Goal: Information Seeking & Learning: Learn about a topic

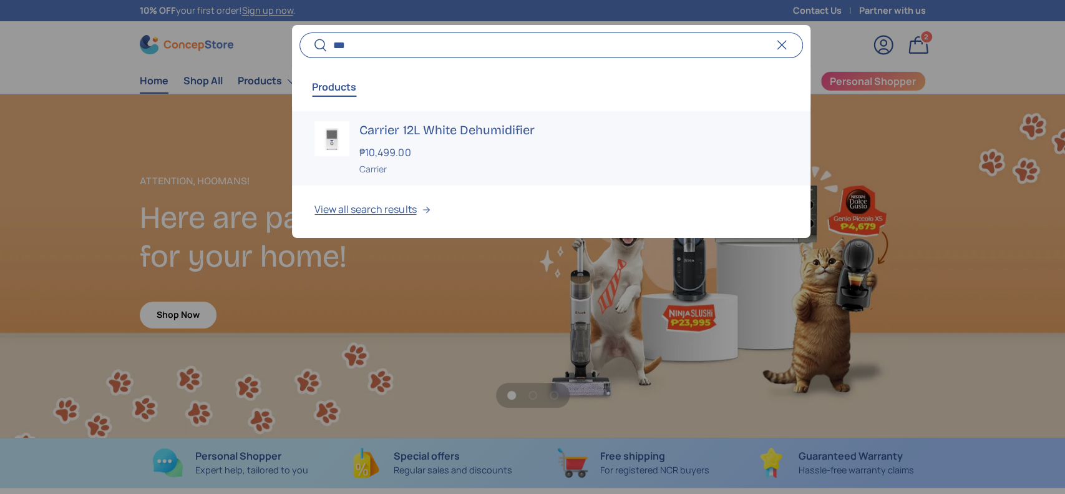
scroll to position [3228, 5101]
type input "***"
click at [454, 121] on h3 "Carrier 12L White Dehumidifier" at bounding box center [573, 129] width 428 height 17
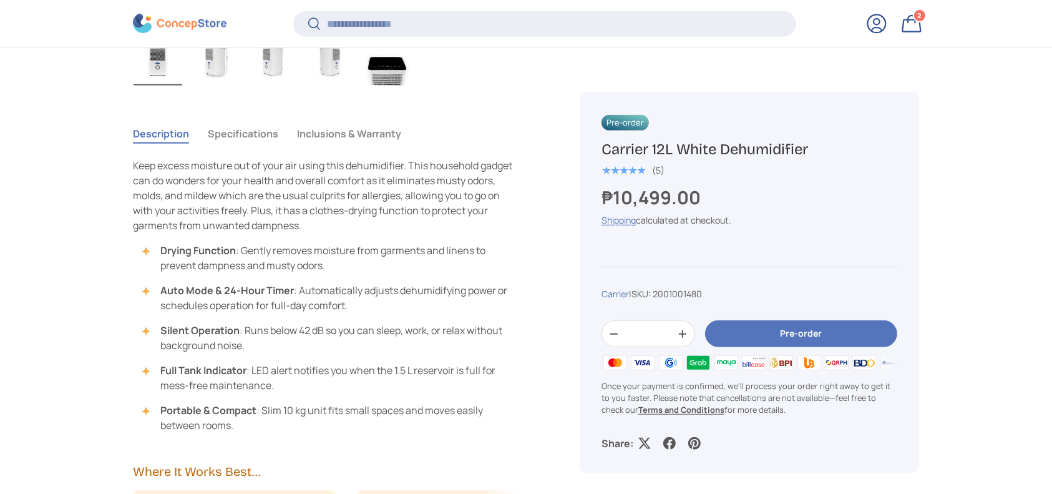
click at [245, 128] on button "Specifications" at bounding box center [243, 133] width 71 height 29
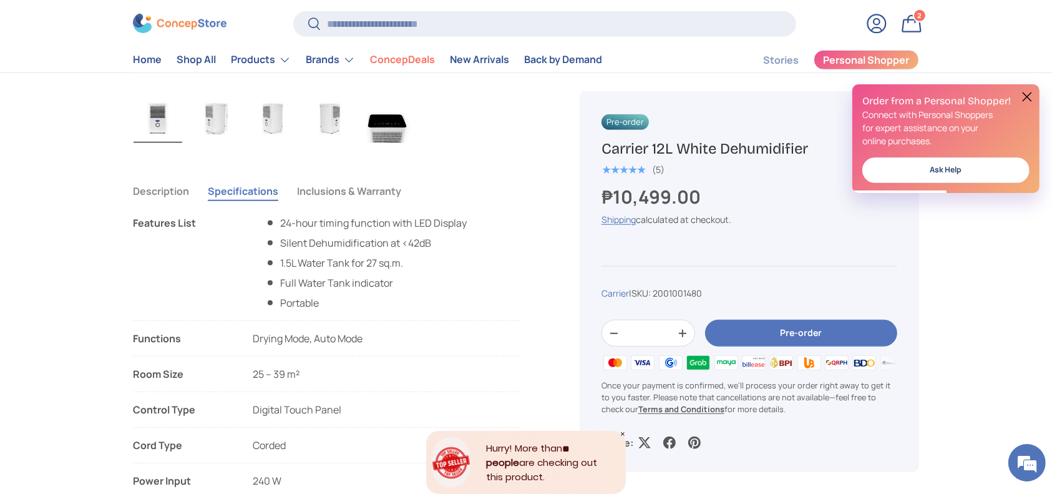
scroll to position [749, 0]
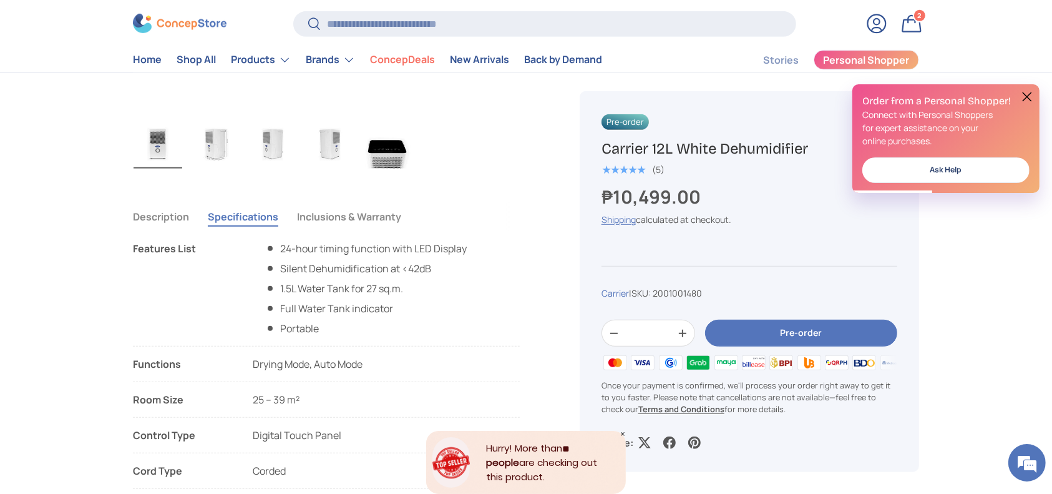
click at [182, 221] on button "Description" at bounding box center [161, 216] width 56 height 29
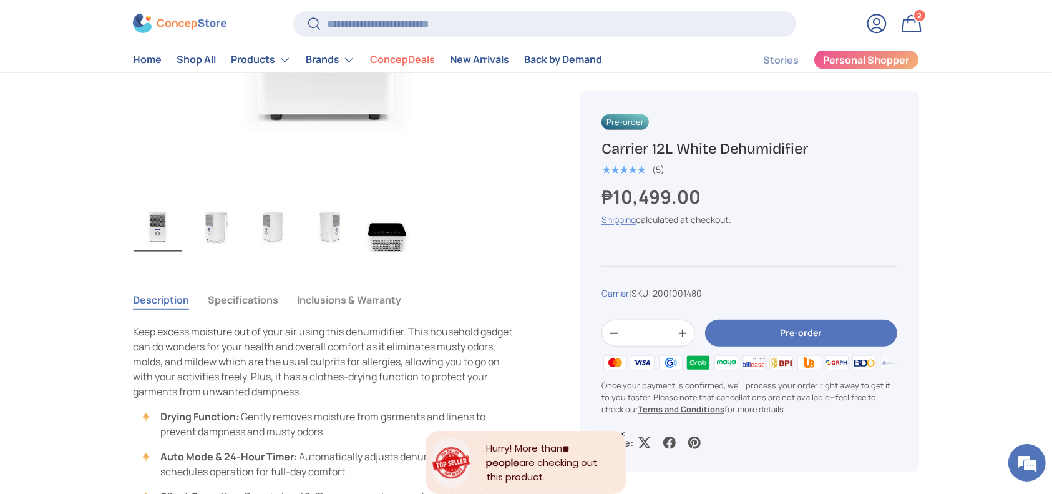
scroll to position [0, 0]
click at [242, 292] on button "Specifications" at bounding box center [243, 299] width 71 height 29
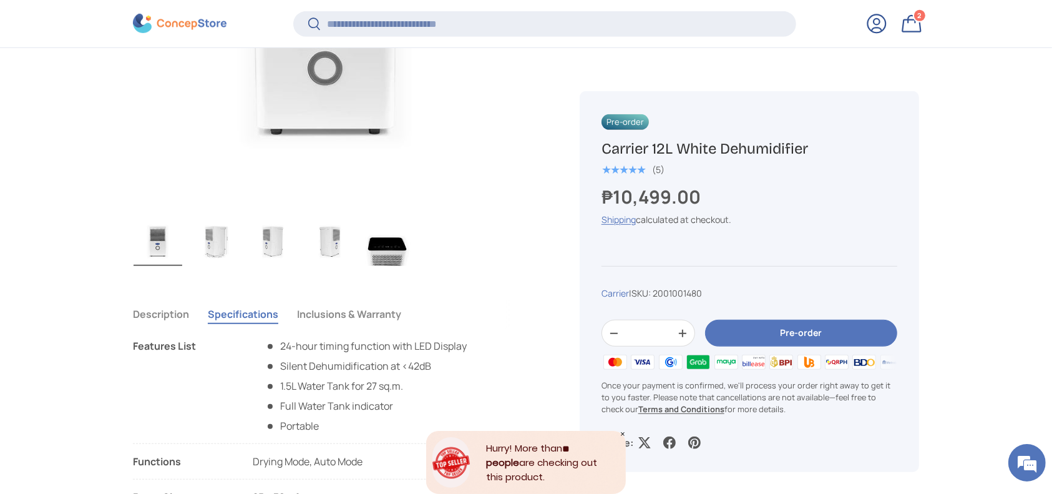
scroll to position [663, 0]
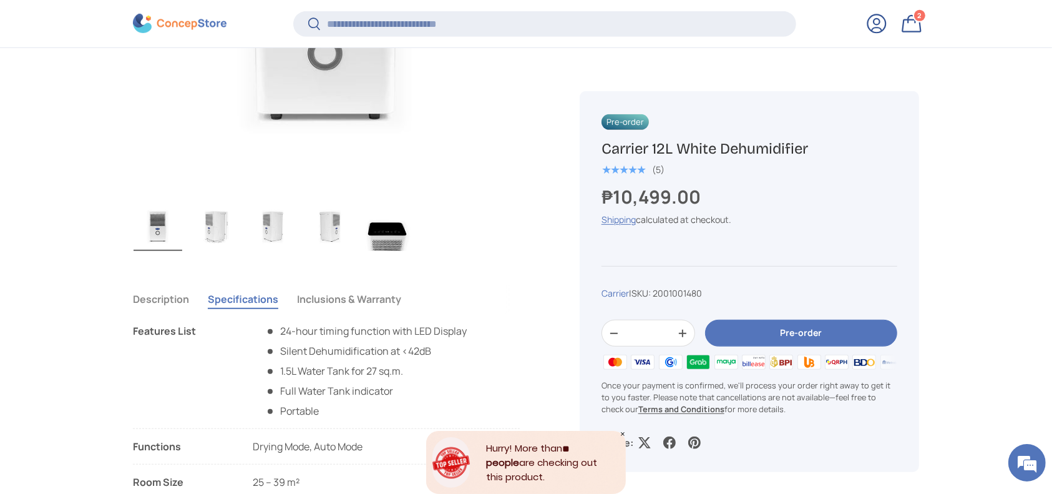
click at [360, 297] on button "Inclusions & Warranty" at bounding box center [349, 299] width 104 height 29
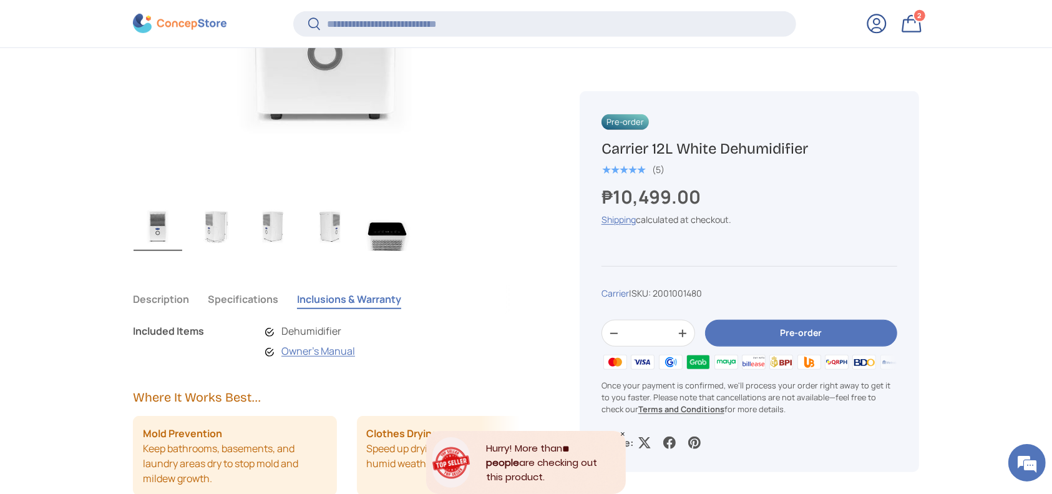
click at [233, 288] on button "Specifications" at bounding box center [243, 299] width 71 height 29
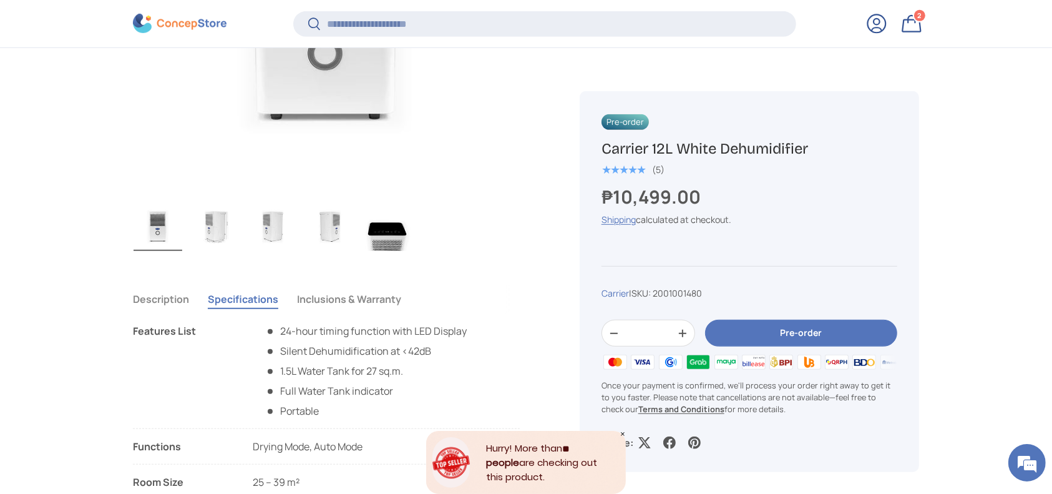
scroll to position [913, 0]
